Goal: Task Accomplishment & Management: Complete application form

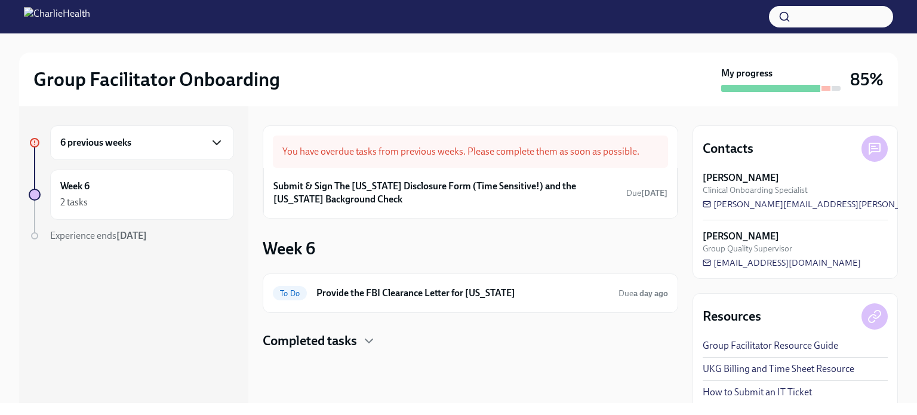
click at [212, 137] on icon "button" at bounding box center [216, 142] width 14 height 14
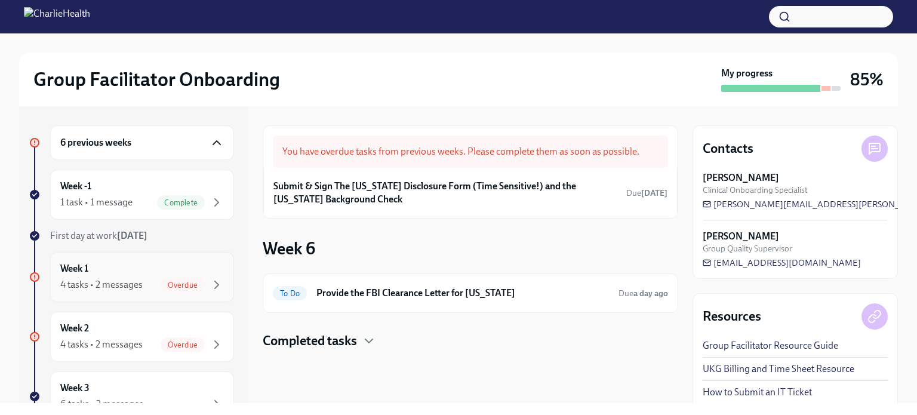
click at [135, 289] on div "4 tasks • 2 messages" at bounding box center [101, 284] width 82 height 13
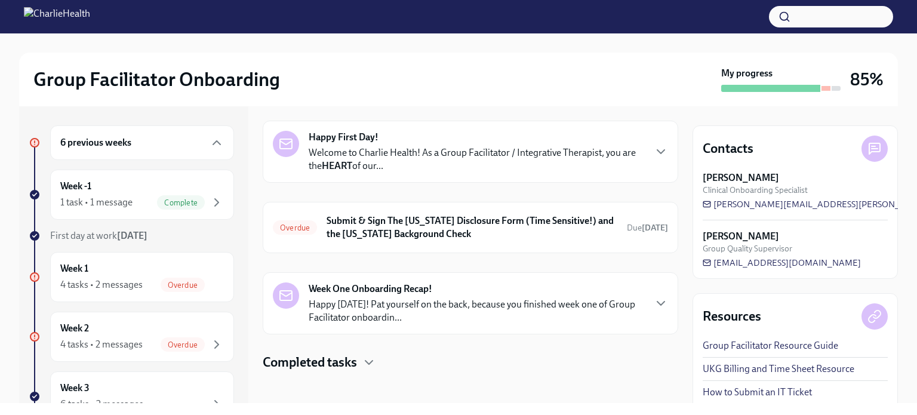
scroll to position [46, 0]
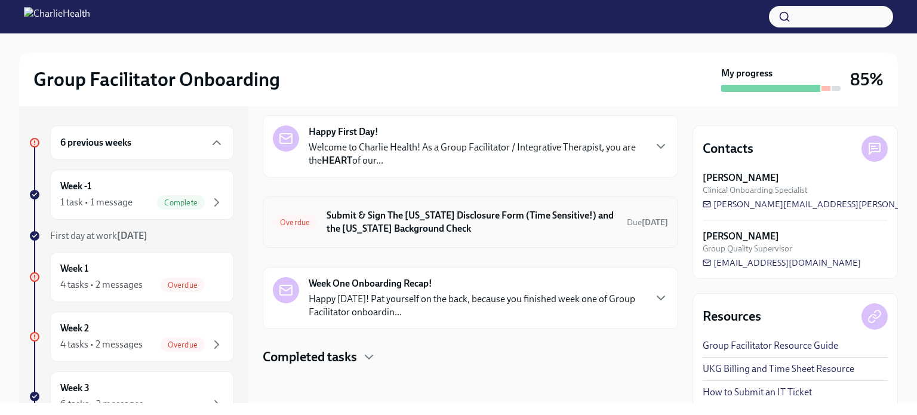
click at [558, 232] on h6 "Submit & Sign The [US_STATE] Disclosure Form (Time Sensitive!) and the [US_STAT…" at bounding box center [471, 222] width 291 height 26
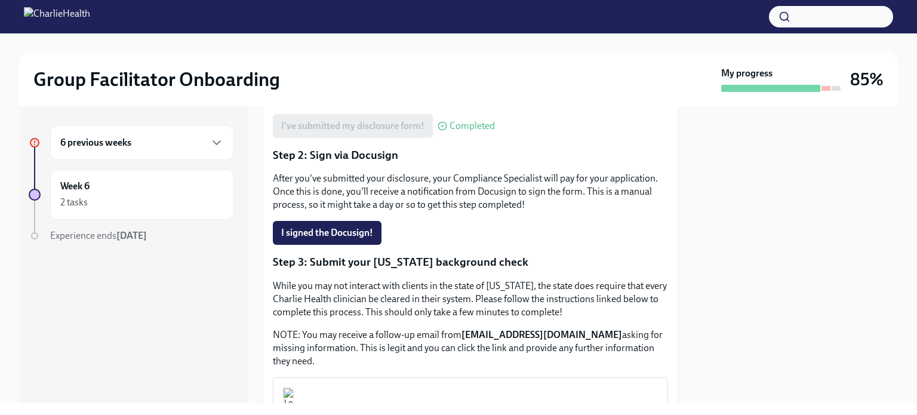
scroll to position [243, 0]
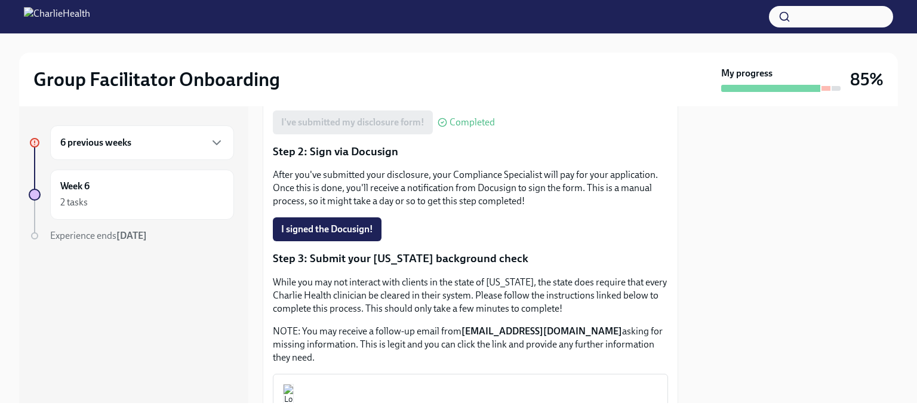
click at [711, 254] on div at bounding box center [794, 254] width 205 height 297
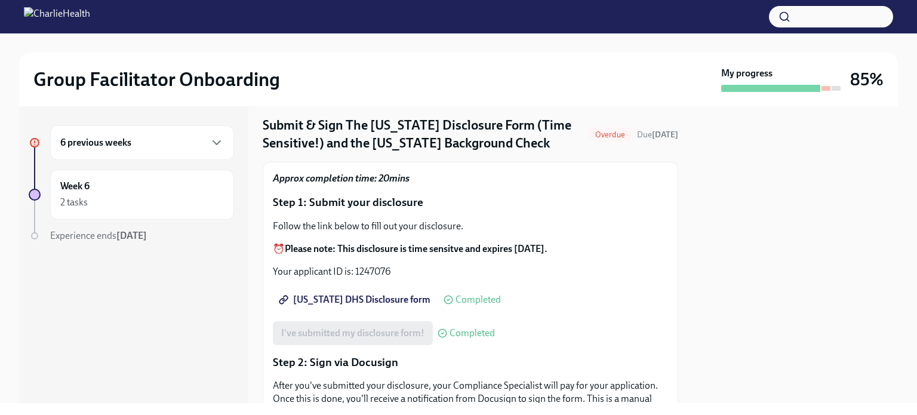
scroll to position [0, 0]
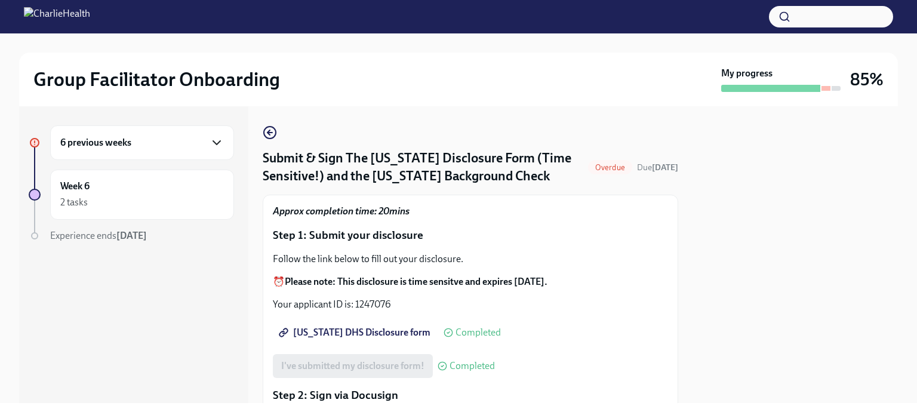
click at [212, 144] on icon "button" at bounding box center [216, 142] width 14 height 14
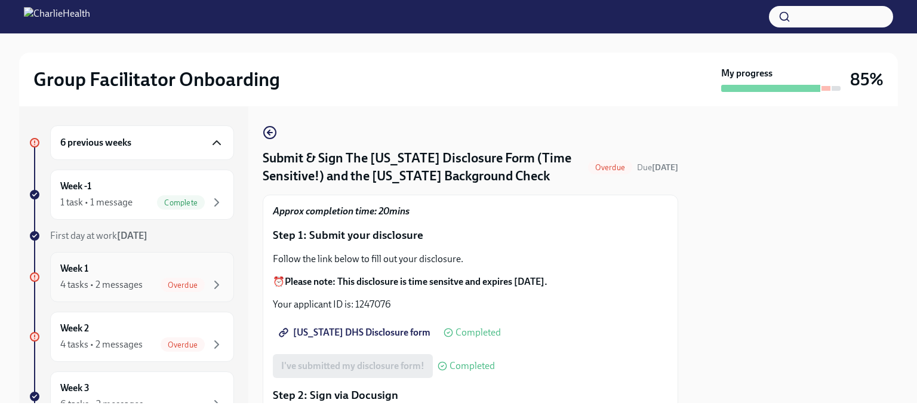
click at [201, 275] on div "Week 1 4 tasks • 2 messages Overdue" at bounding box center [142, 277] width 164 height 30
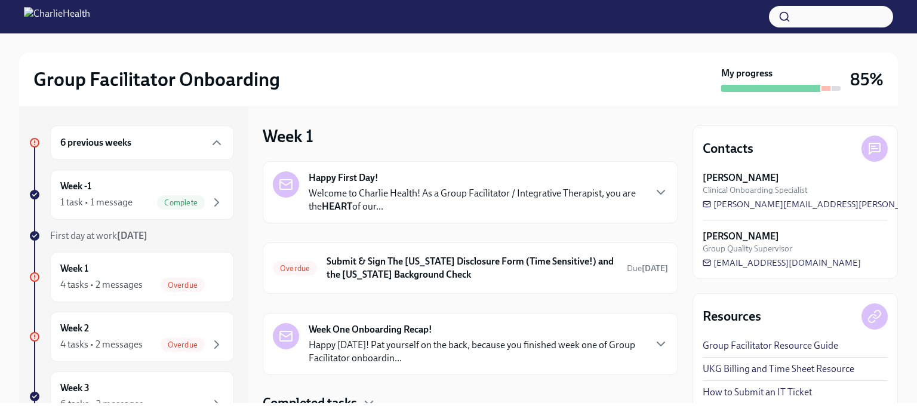
scroll to position [46, 0]
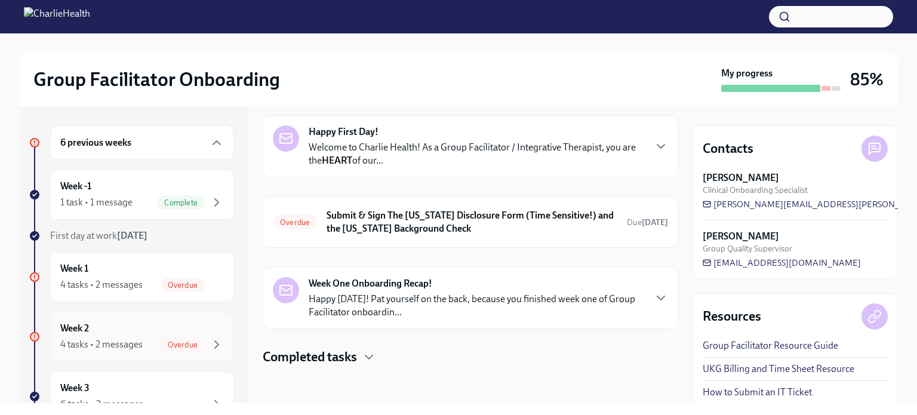
click at [134, 346] on div "4 tasks • 2 messages" at bounding box center [101, 344] width 82 height 13
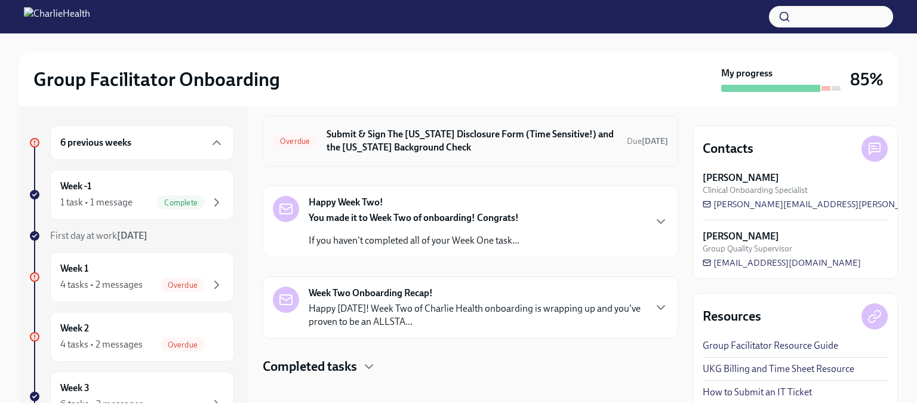
click at [481, 148] on h6 "Submit & Sign The [US_STATE] Disclosure Form (Time Sensitive!) and the [US_STAT…" at bounding box center [471, 141] width 291 height 26
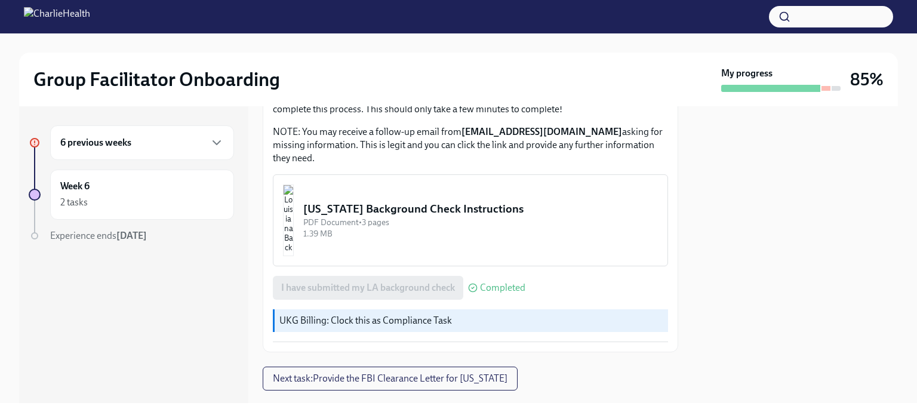
scroll to position [467, 0]
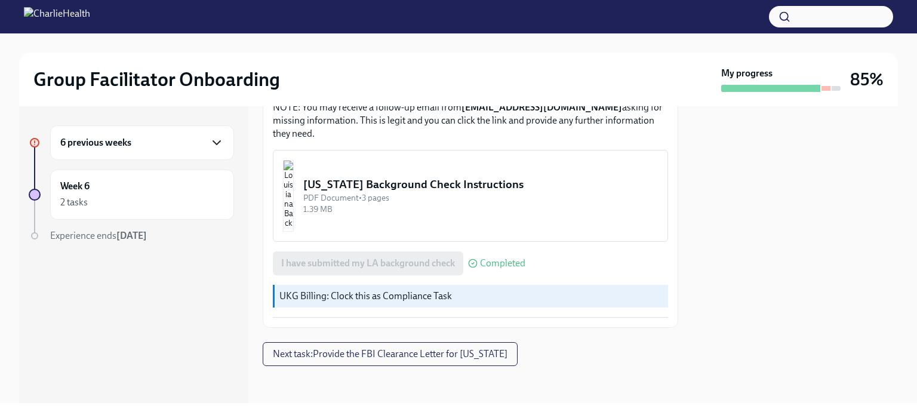
click at [220, 141] on icon "button" at bounding box center [216, 143] width 7 height 4
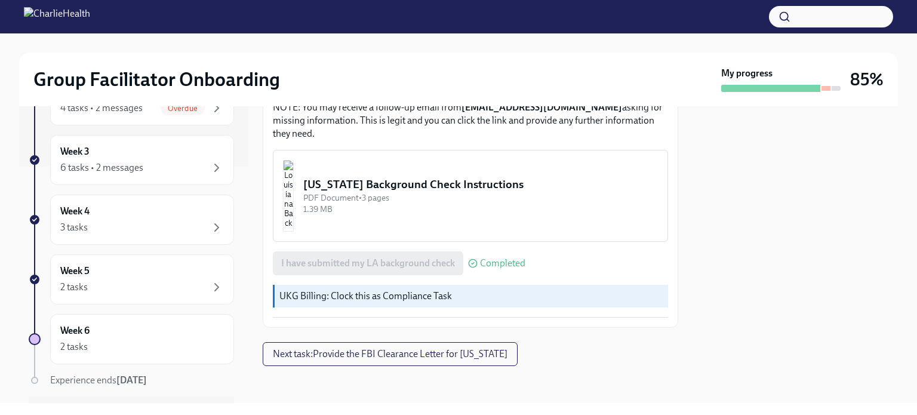
scroll to position [249, 0]
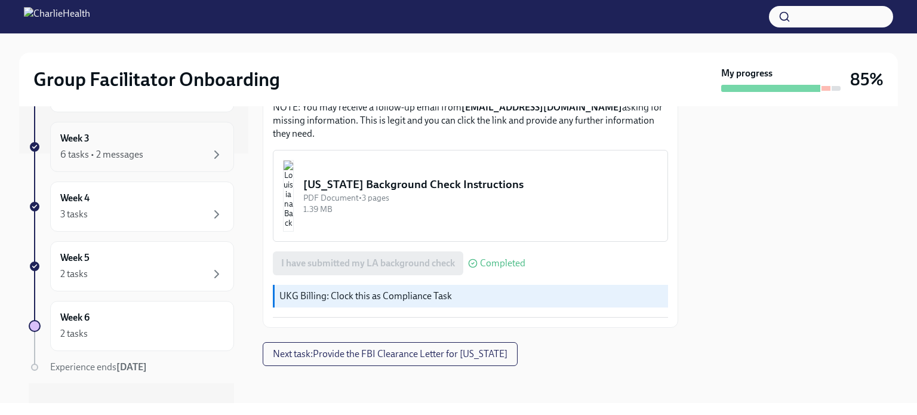
click at [169, 156] on div "6 tasks • 2 messages" at bounding box center [142, 154] width 164 height 14
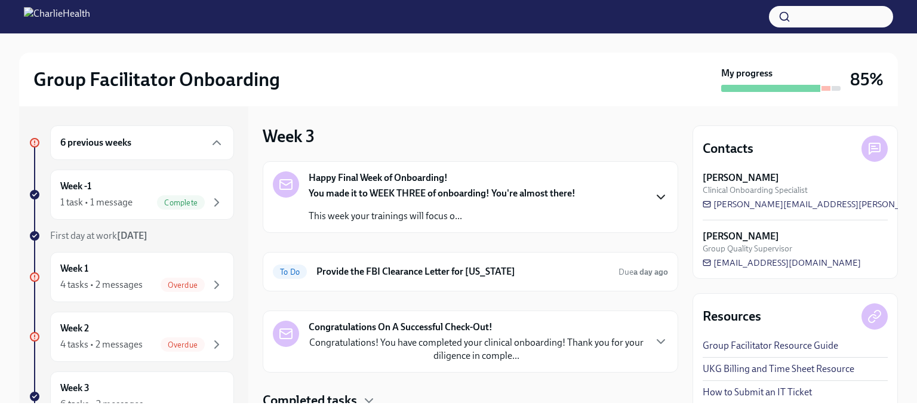
click at [653, 194] on icon "button" at bounding box center [660, 197] width 14 height 14
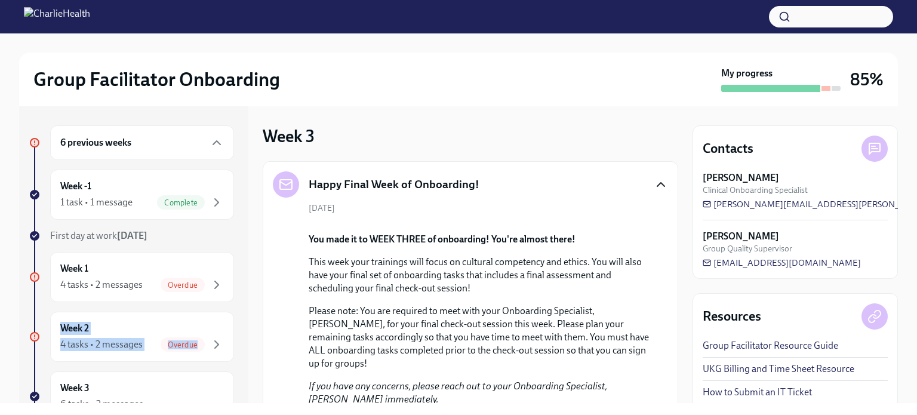
drag, startPoint x: 236, startPoint y: 252, endPoint x: 234, endPoint y: 319, distance: 66.3
click at [234, 319] on div "6 previous weeks Week -1 1 task • 1 message Complete First day at work Sep 2nd …" at bounding box center [133, 254] width 229 height 297
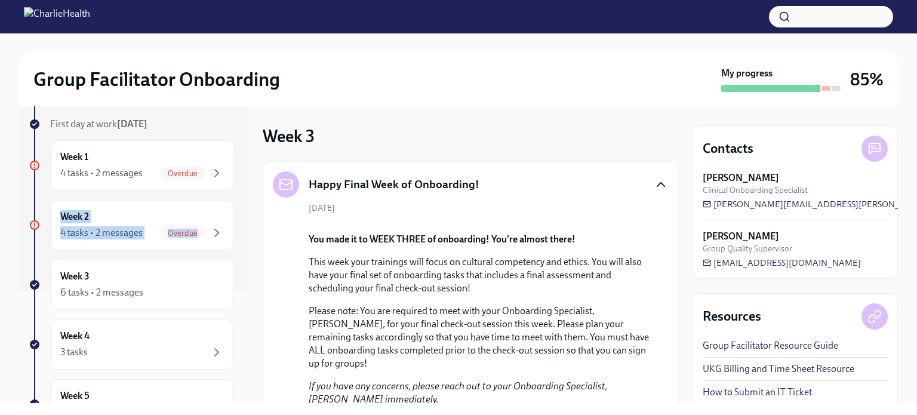
scroll to position [98, 0]
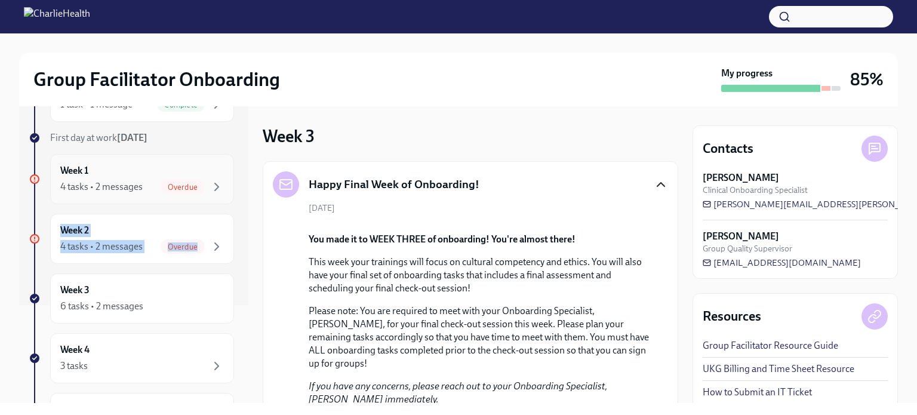
click at [160, 172] on div "Week 1 4 tasks • 2 messages Overdue" at bounding box center [142, 179] width 164 height 30
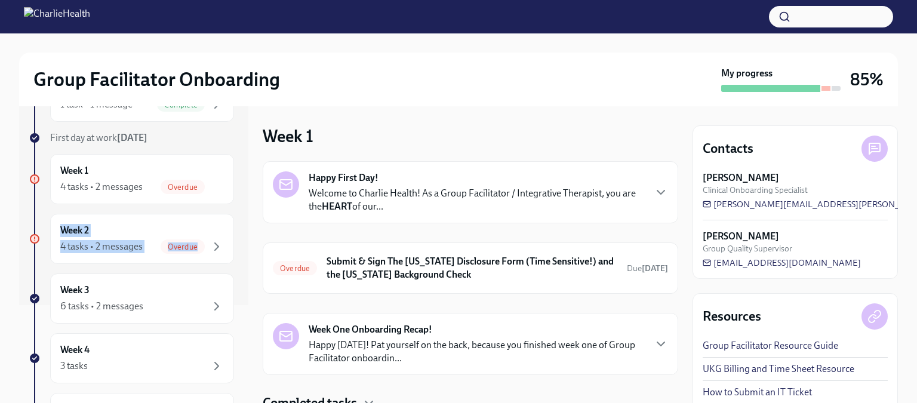
scroll to position [46, 0]
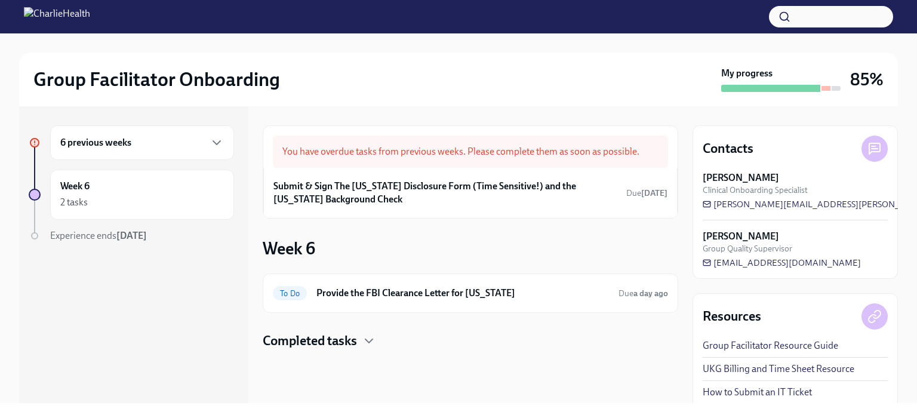
click at [454, 152] on div "You have overdue tasks from previous weeks. Please complete them as soon as pos…" at bounding box center [470, 151] width 395 height 32
click at [198, 143] on div "6 previous weeks" at bounding box center [142, 142] width 164 height 14
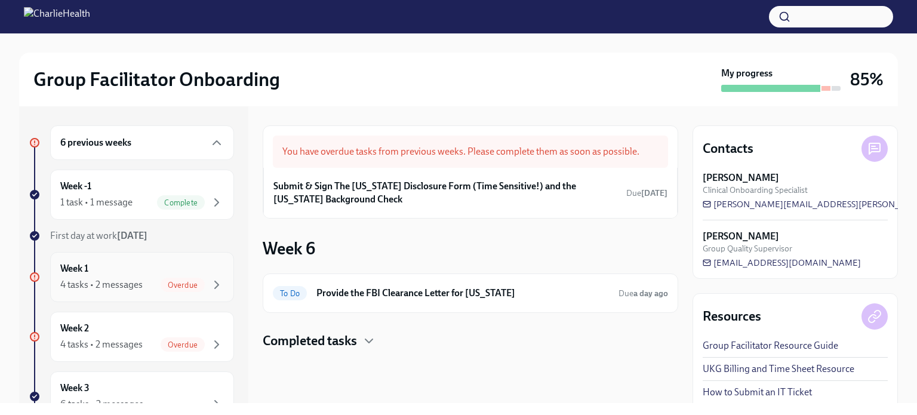
click at [146, 274] on div "Week 1 4 tasks • 2 messages Overdue" at bounding box center [142, 277] width 164 height 30
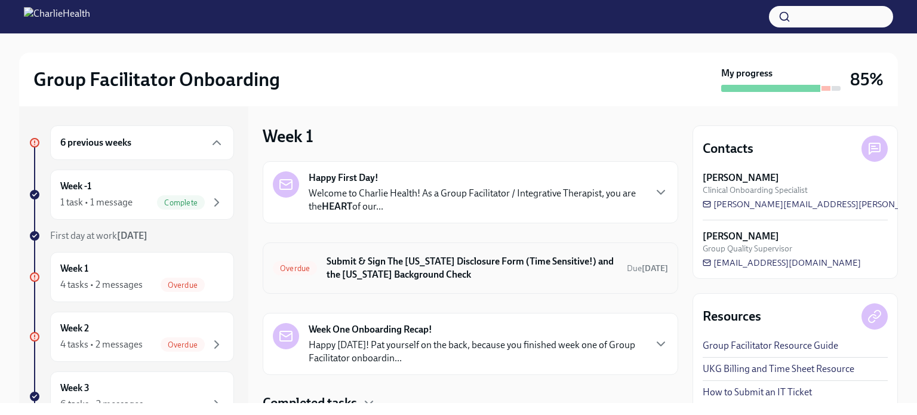
click at [320, 269] on div "Overdue Submit & Sign The Utah Disclosure Form (Time Sensitive!) and the Louisi…" at bounding box center [470, 267] width 395 height 31
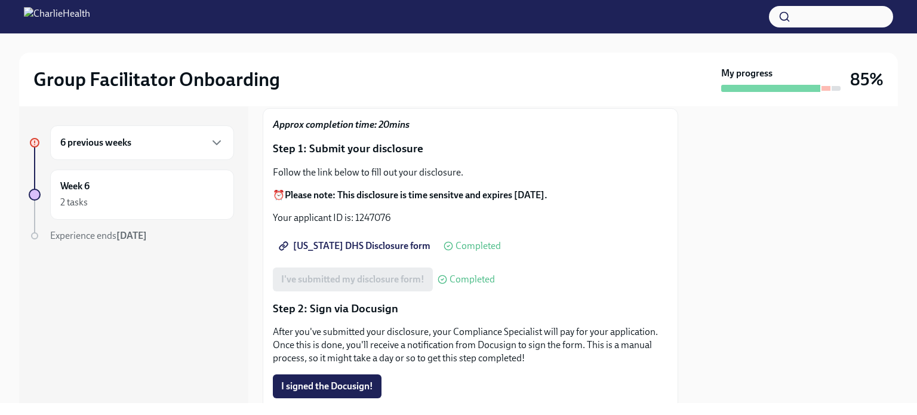
scroll to position [118, 0]
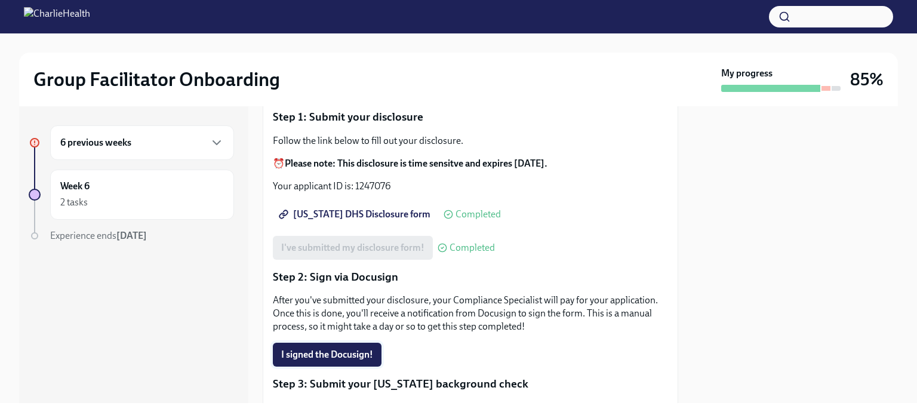
click at [341, 365] on button "I signed the Docusign!" at bounding box center [327, 355] width 109 height 24
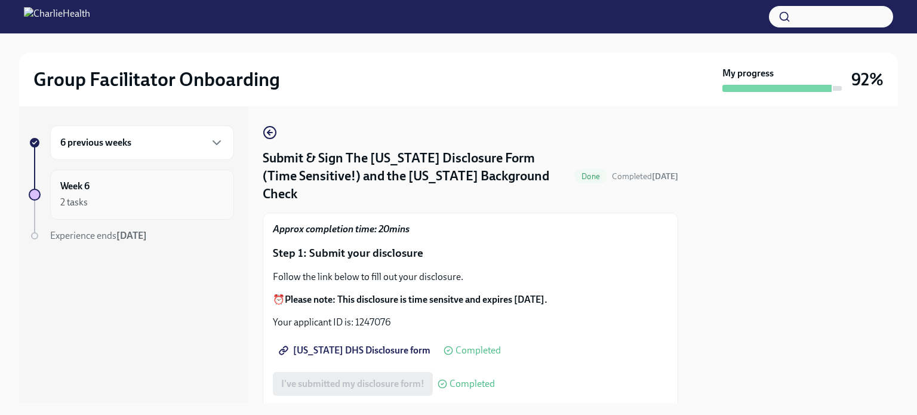
click at [156, 173] on div "Week 6 2 tasks" at bounding box center [142, 194] width 184 height 50
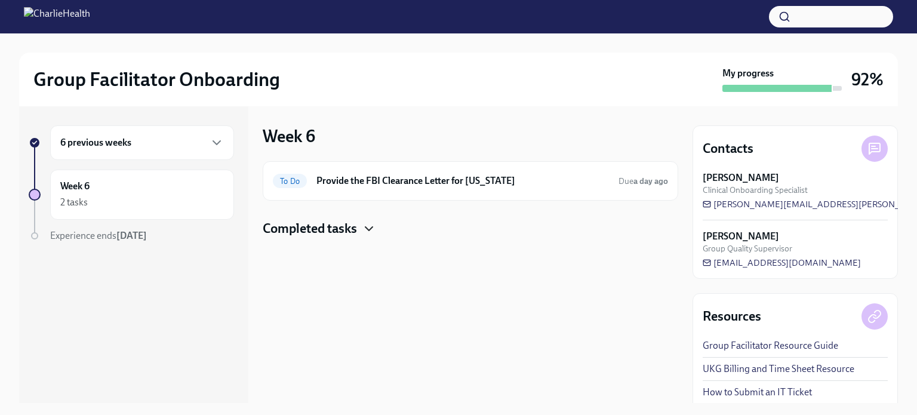
click at [372, 226] on icon "button" at bounding box center [369, 228] width 14 height 14
